Goal: Task Accomplishment & Management: Complete application form

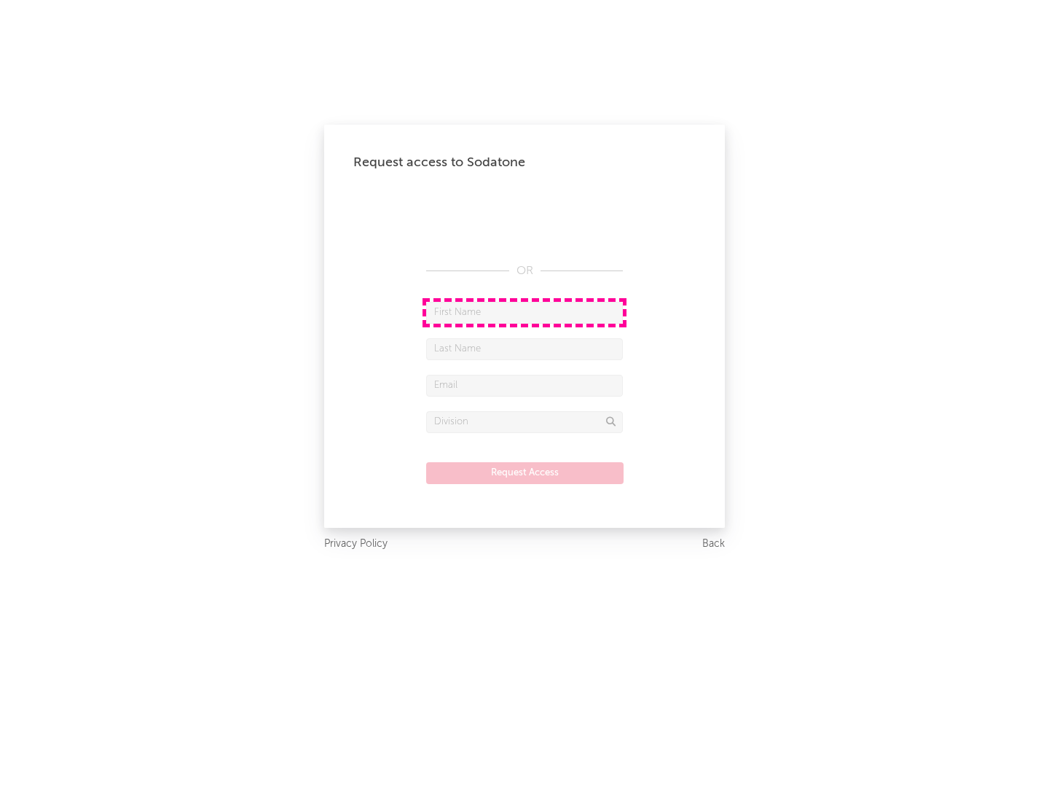
click at [525, 312] on input "text" at bounding box center [524, 313] width 197 height 22
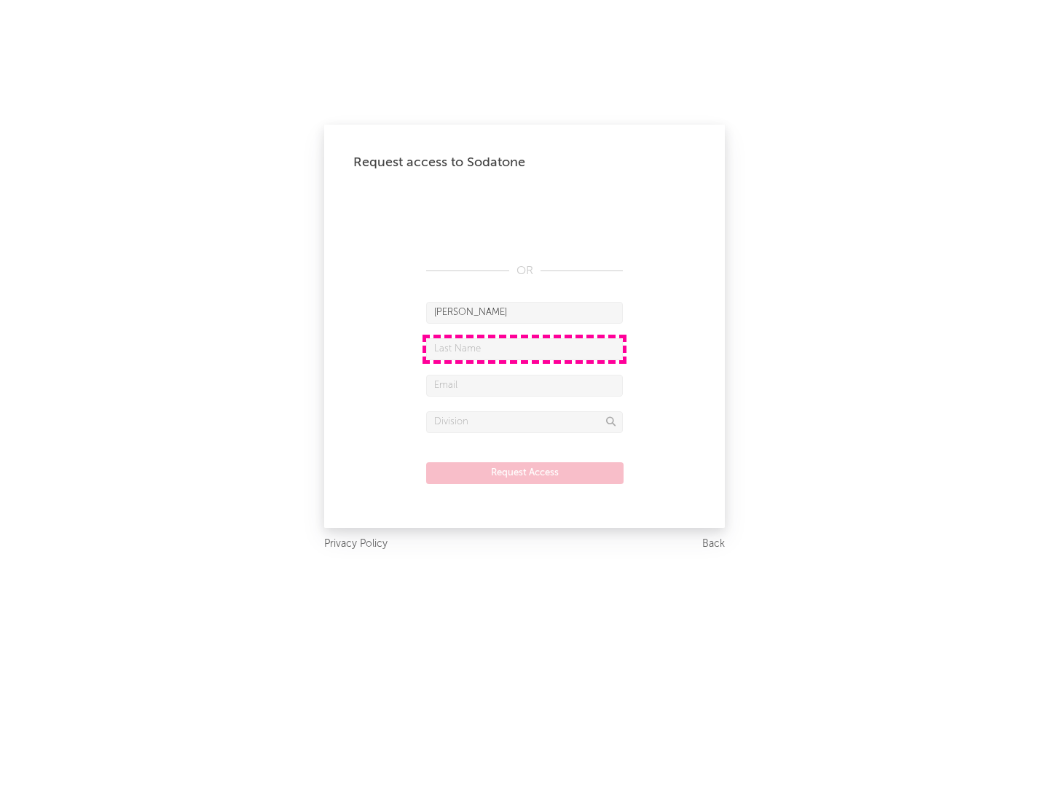
type input "[PERSON_NAME]"
click at [525, 348] on input "text" at bounding box center [524, 349] width 197 height 22
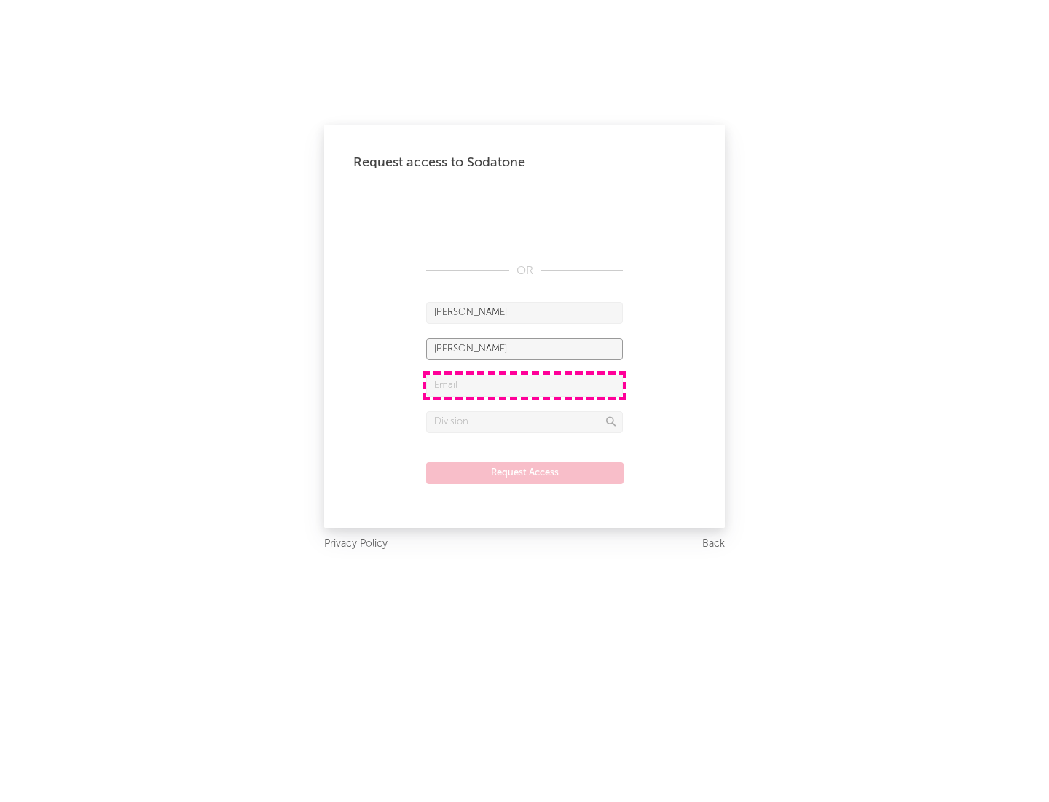
type input "[PERSON_NAME]"
click at [525, 385] on input "text" at bounding box center [524, 386] width 197 height 22
type input "[EMAIL_ADDRESS][DOMAIN_NAME]"
click at [525, 421] on input "text" at bounding box center [524, 422] width 197 height 22
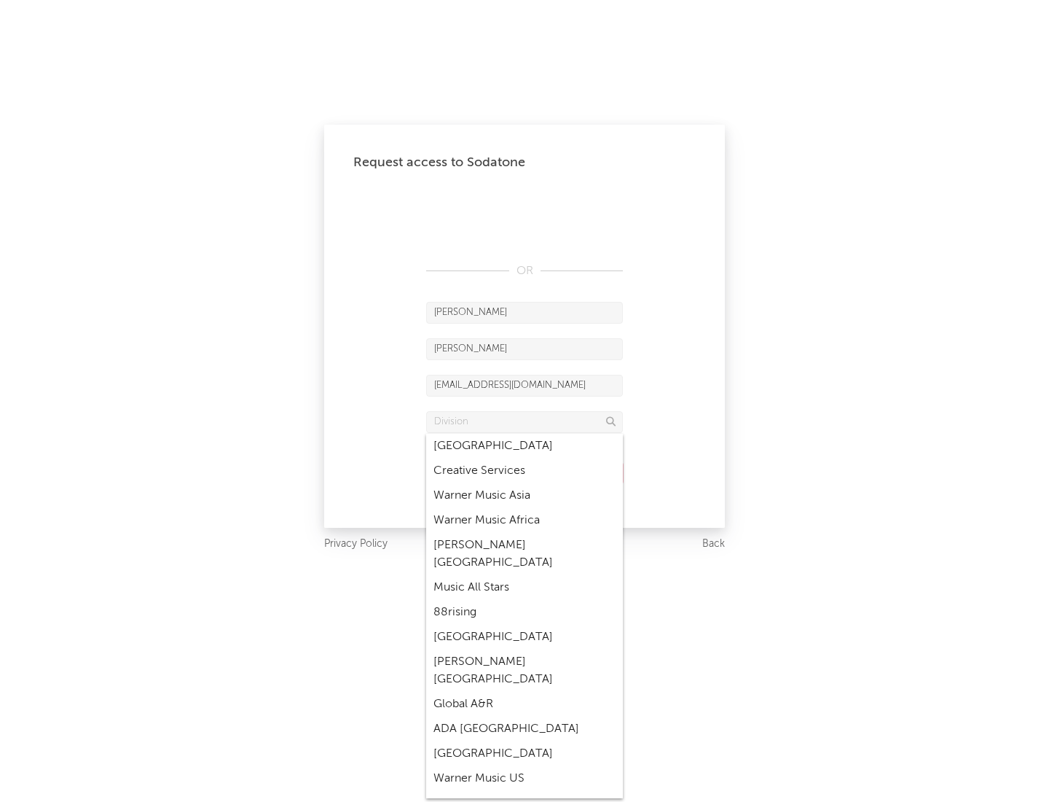
click at [520, 575] on div "Music All Stars" at bounding box center [524, 587] width 197 height 25
type input "Music All Stars"
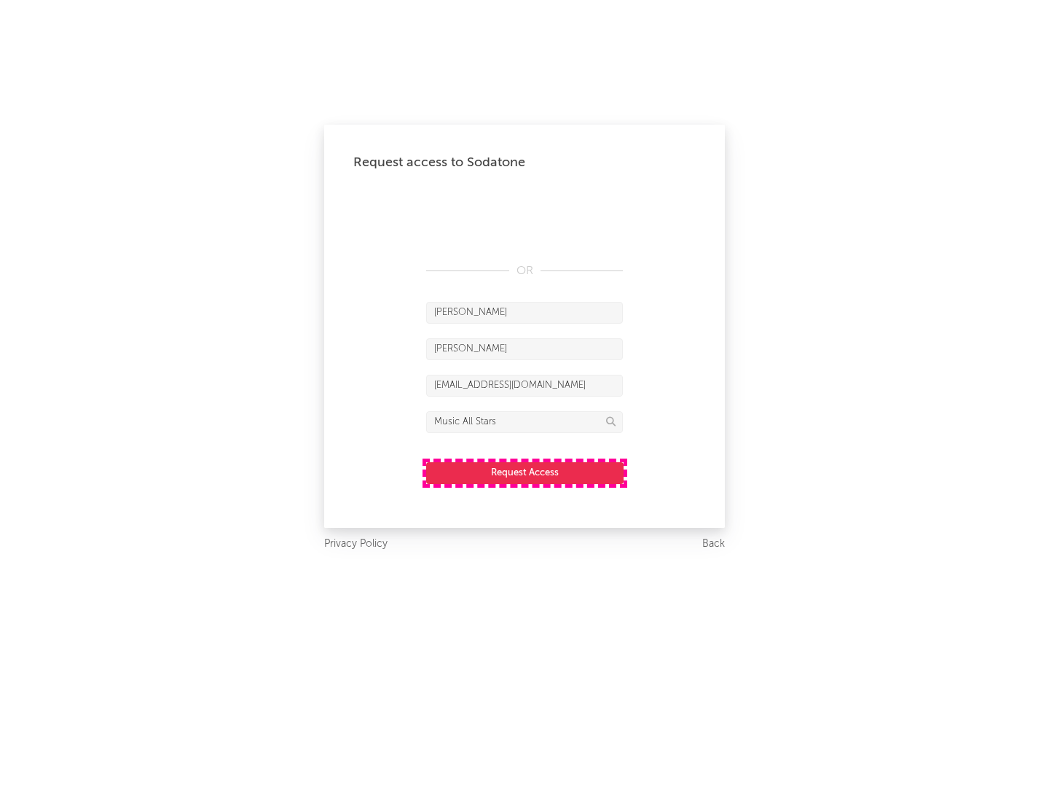
click at [525, 472] on button "Request Access" at bounding box center [524, 473] width 197 height 22
